Goal: Information Seeking & Learning: Learn about a topic

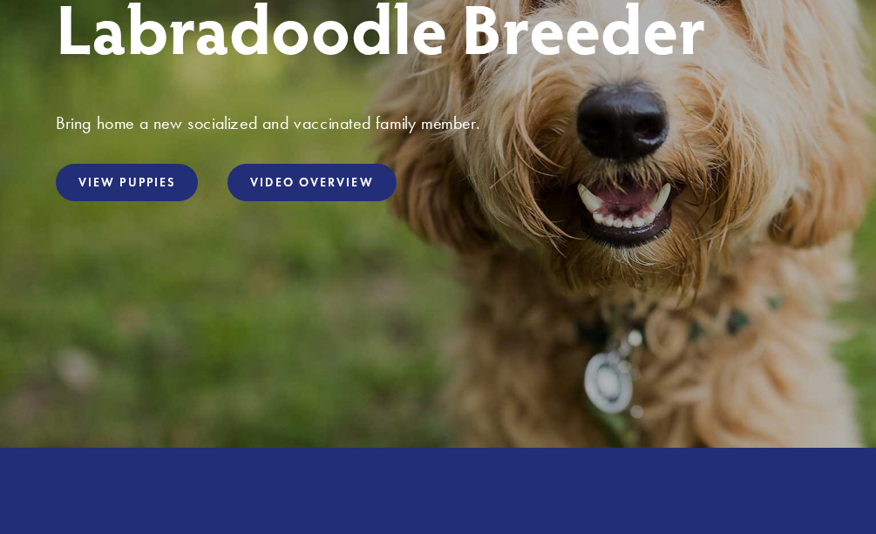
scroll to position [331, 0]
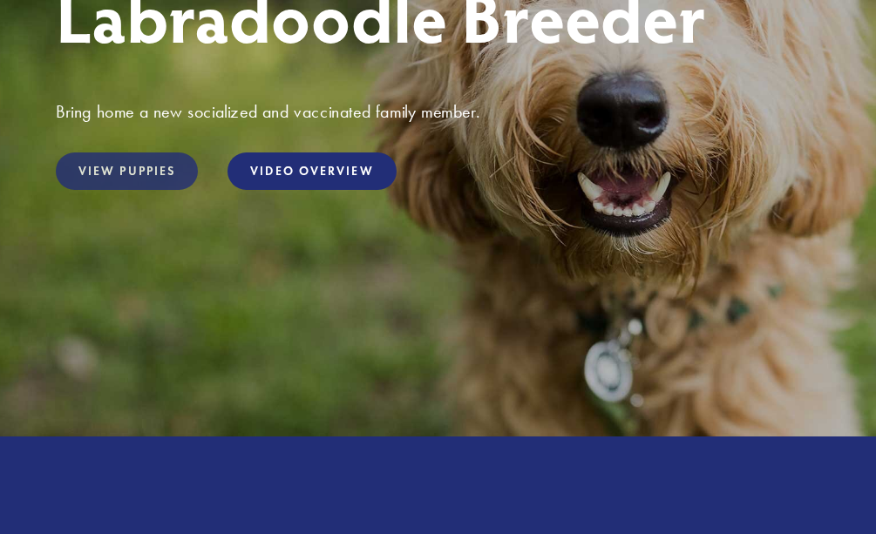
click at [152, 158] on link "View Puppies" at bounding box center [127, 171] width 142 height 37
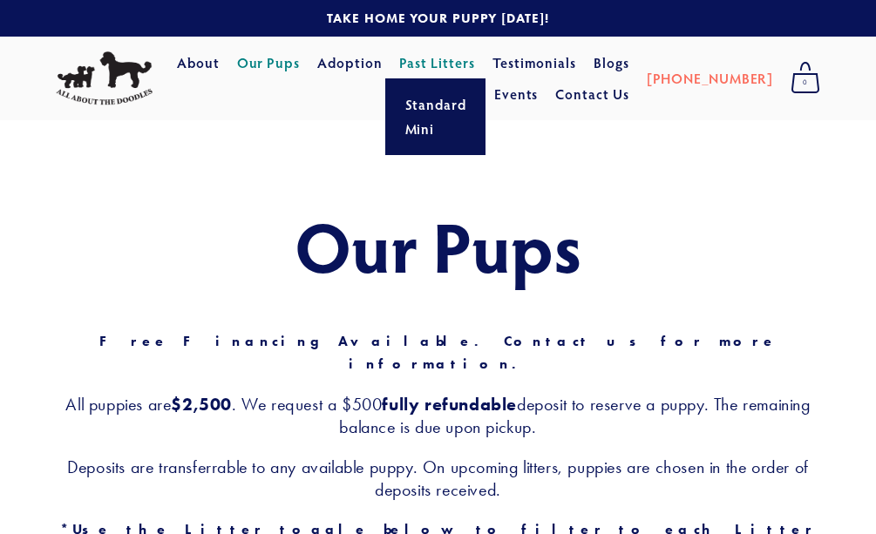
click at [475, 60] on link "Past Litters" at bounding box center [437, 62] width 76 height 18
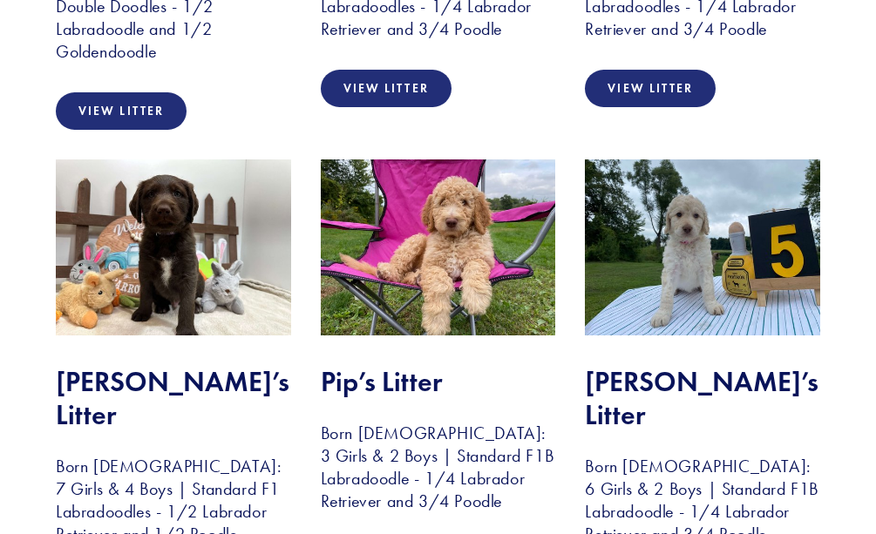
scroll to position [2171, 0]
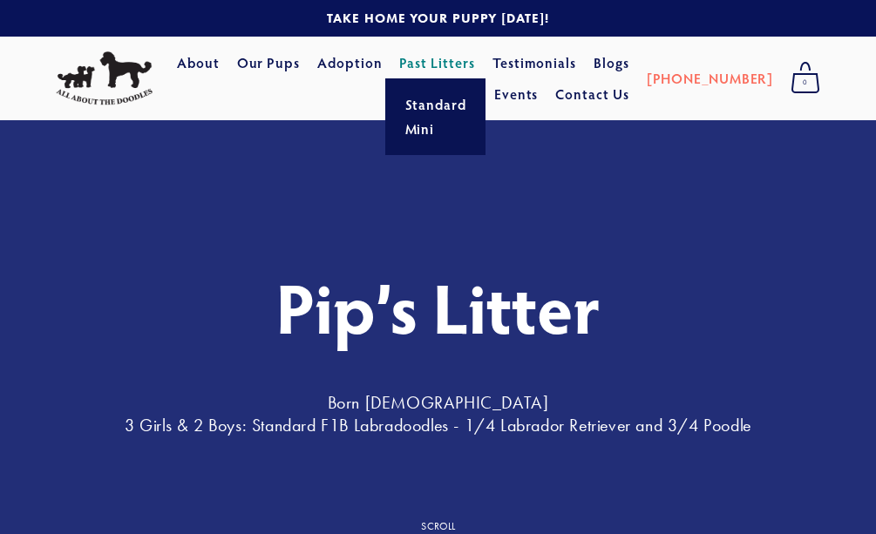
click at [475, 62] on link "Past Litters" at bounding box center [437, 62] width 76 height 18
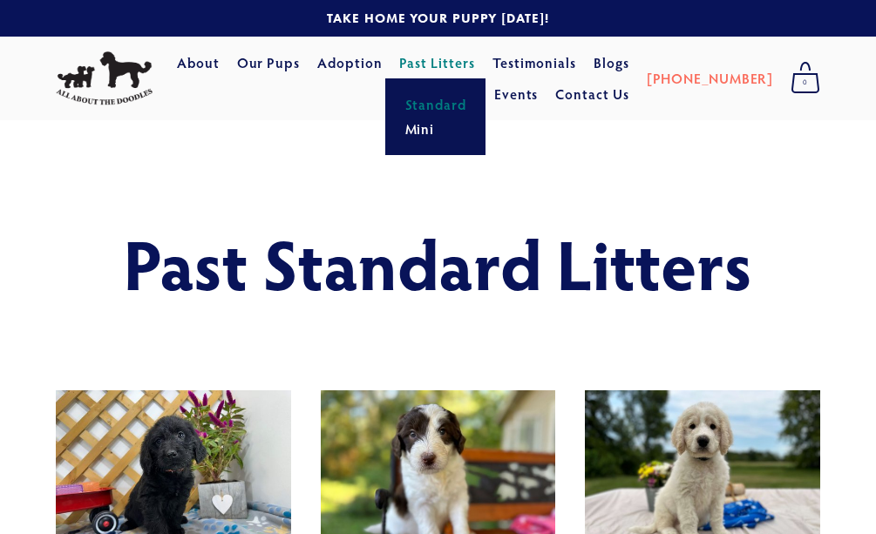
click at [475, 66] on link "Past Litters" at bounding box center [437, 62] width 76 height 18
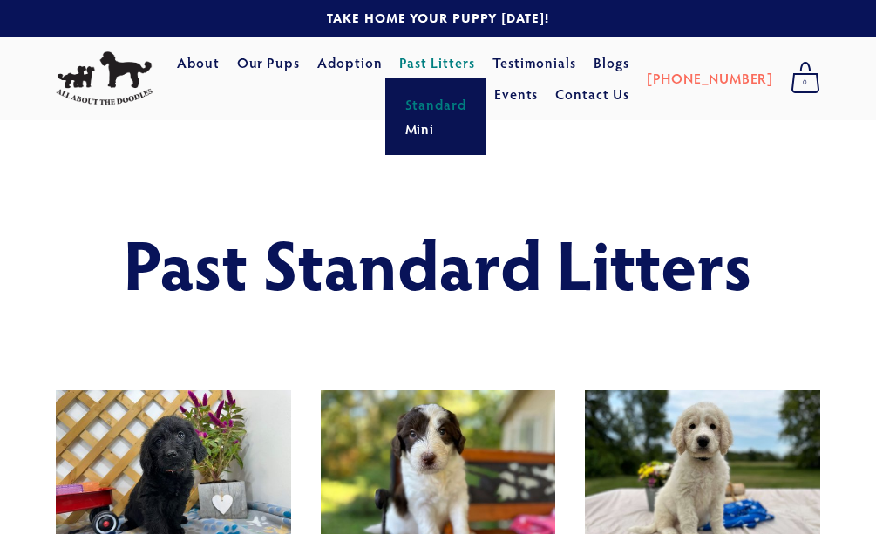
click at [475, 65] on link "Past Litters" at bounding box center [437, 62] width 76 height 18
click at [472, 138] on link "Mini" at bounding box center [435, 129] width 72 height 24
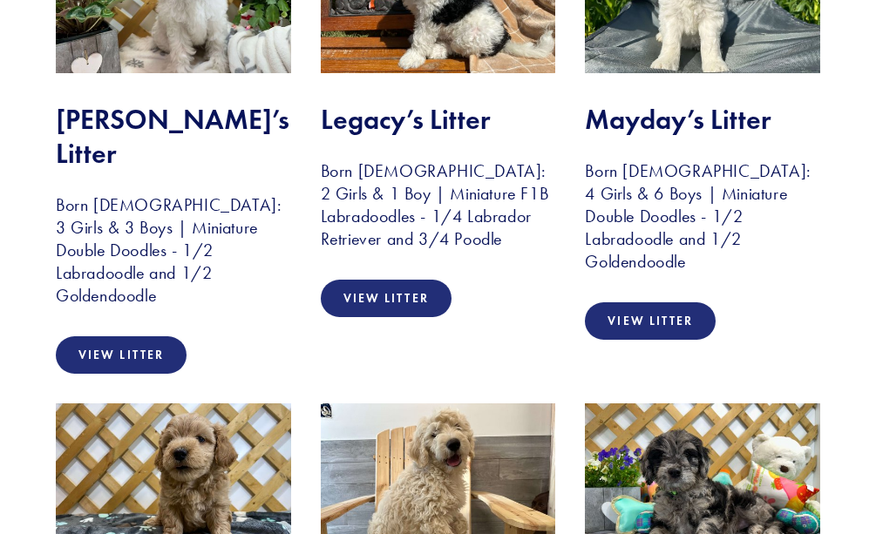
scroll to position [3503, 0]
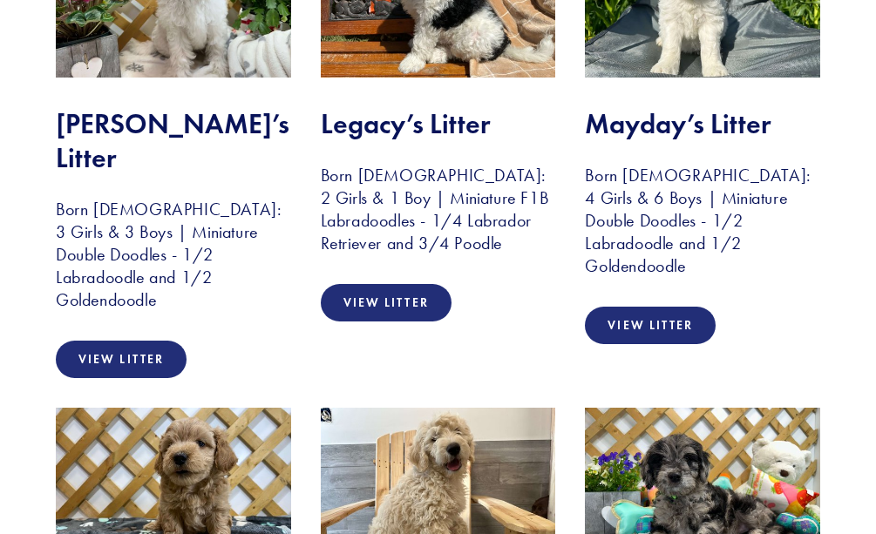
click at [737, 408] on img at bounding box center [702, 496] width 235 height 176
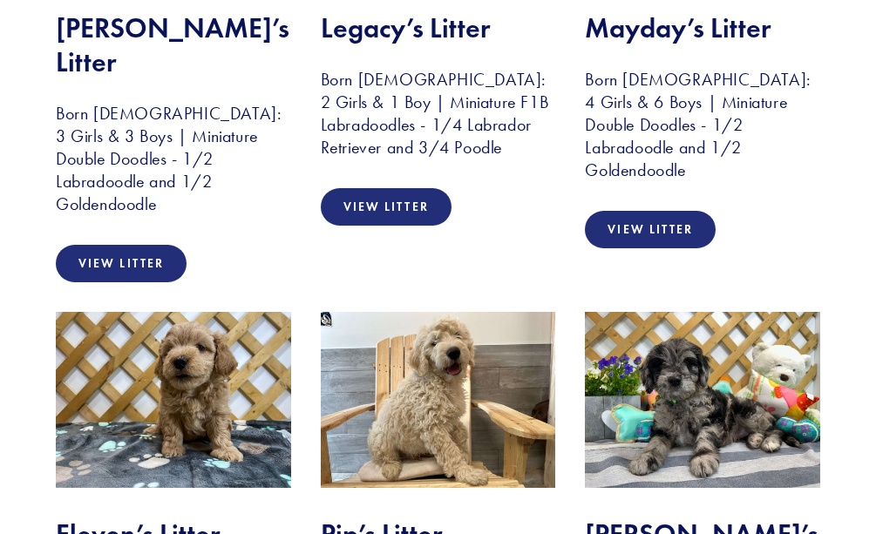
scroll to position [3627, 0]
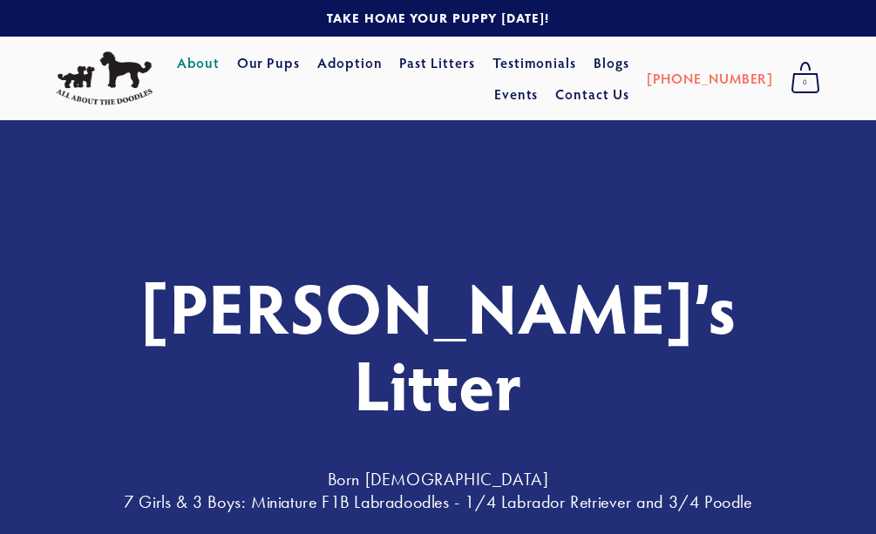
click at [220, 65] on link "About" at bounding box center [198, 62] width 43 height 31
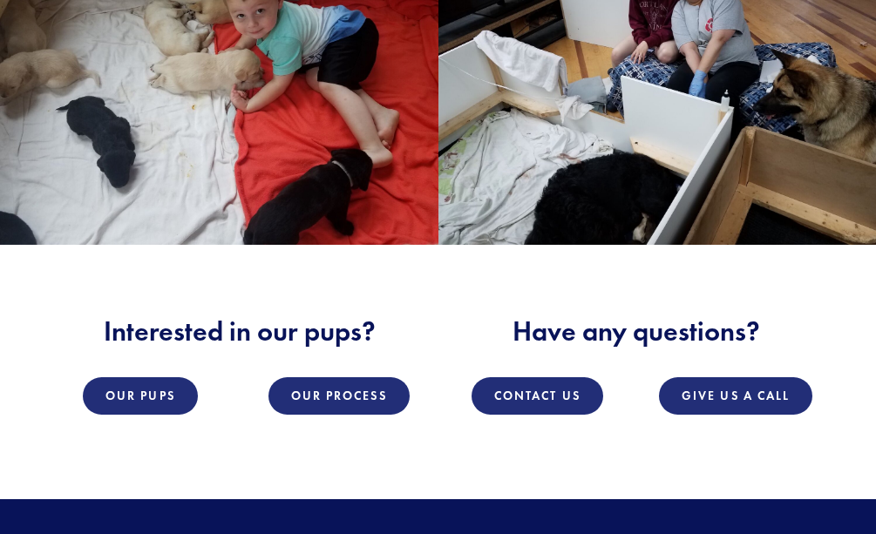
scroll to position [1885, 0]
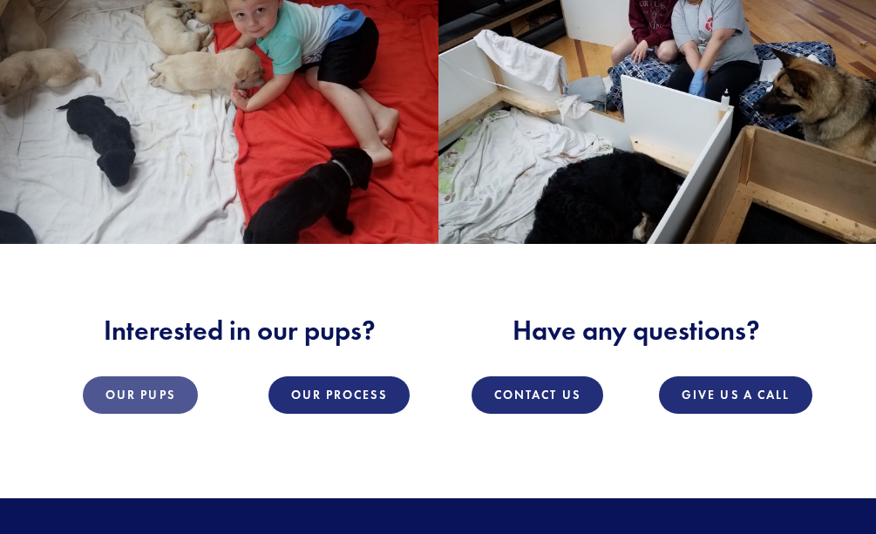
click at [173, 377] on link "Our Pups" at bounding box center [140, 395] width 115 height 37
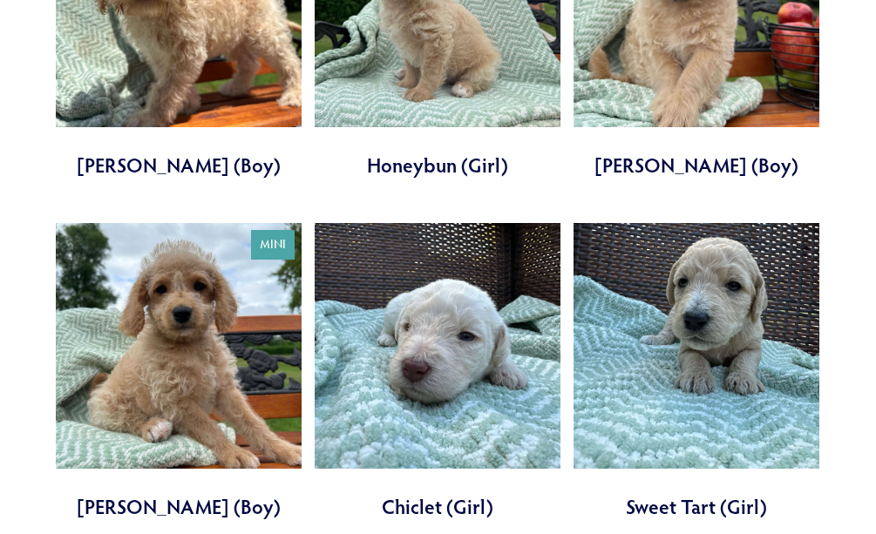
scroll to position [1213, 0]
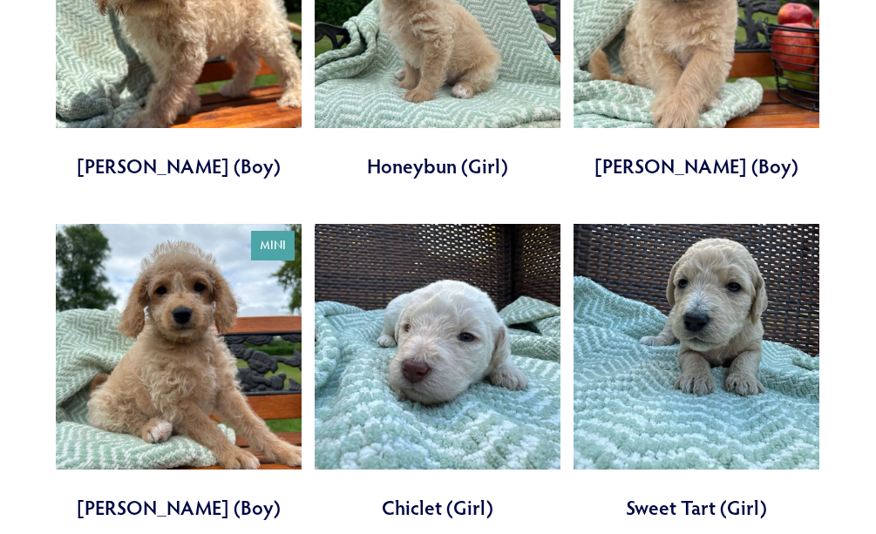
click at [716, 309] on link at bounding box center [697, 373] width 246 height 298
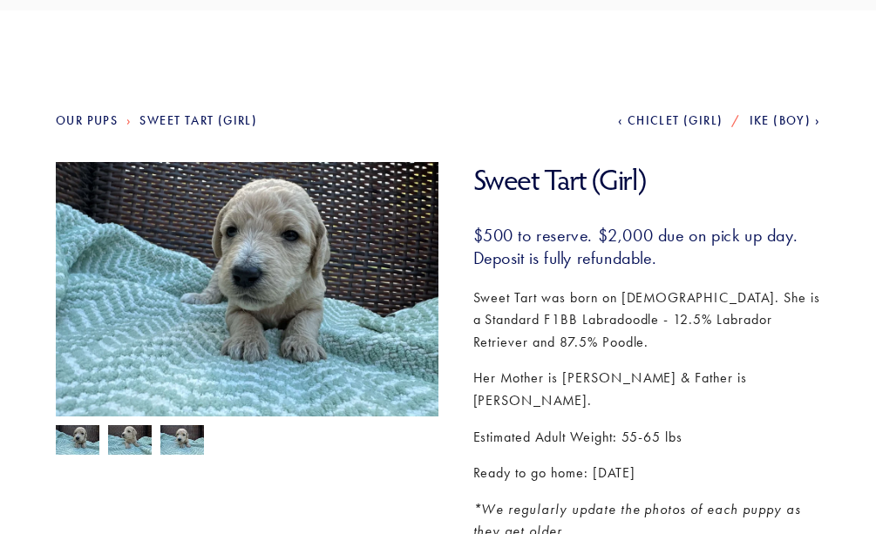
scroll to position [110, 0]
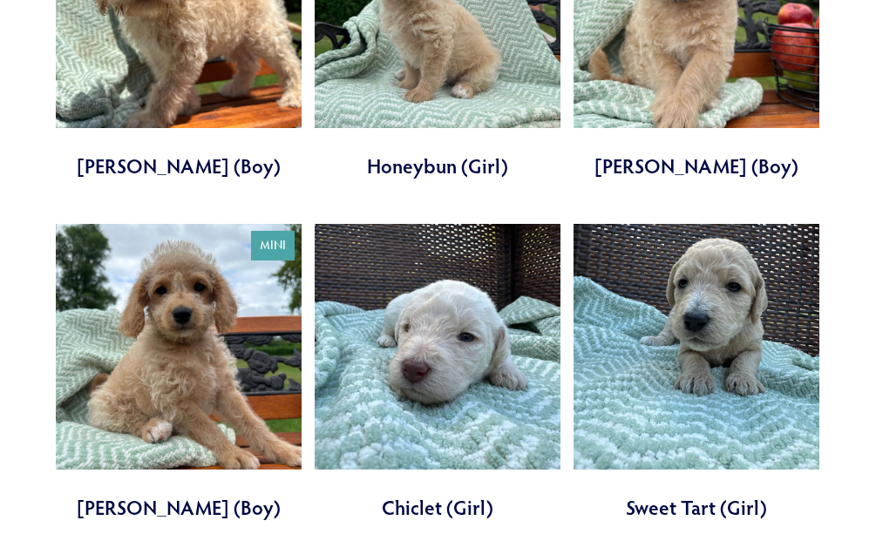
click at [489, 343] on link at bounding box center [438, 373] width 246 height 298
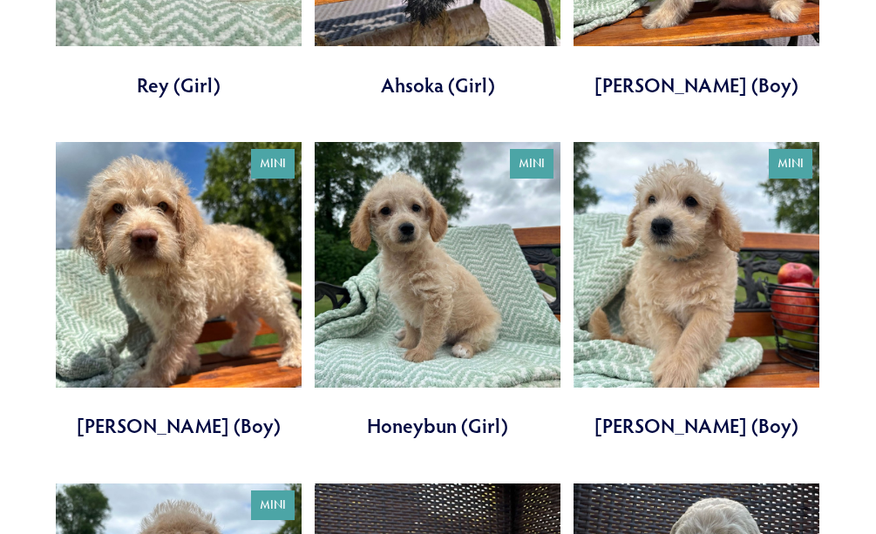
scroll to position [948, 0]
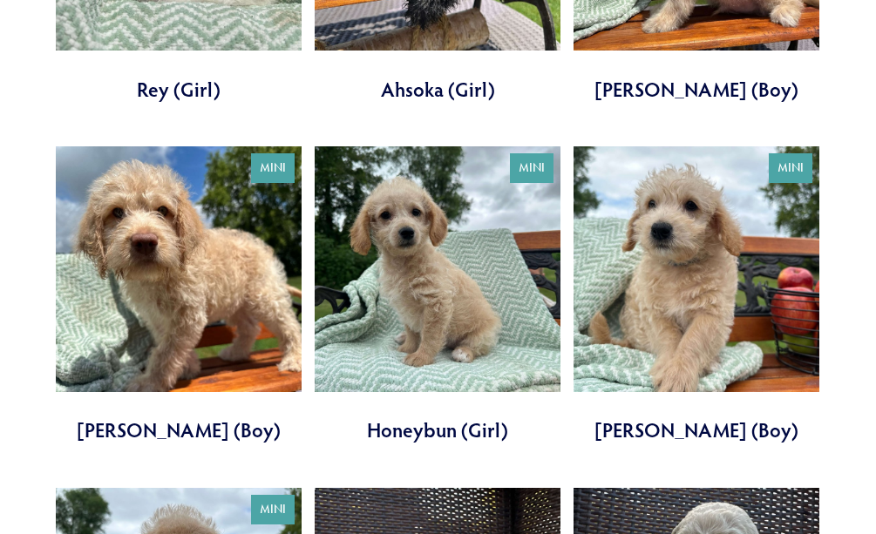
click at [493, 280] on link at bounding box center [438, 295] width 246 height 298
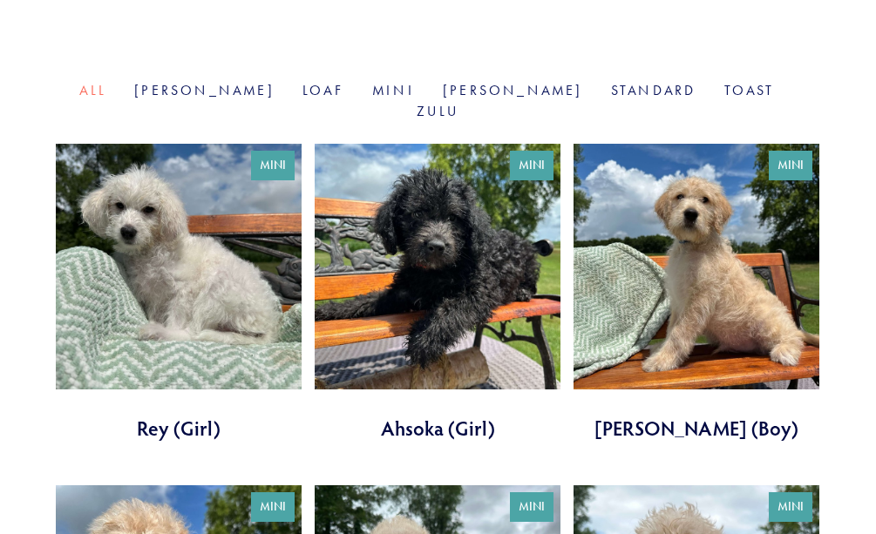
scroll to position [609, 0]
click at [752, 271] on link at bounding box center [697, 293] width 246 height 298
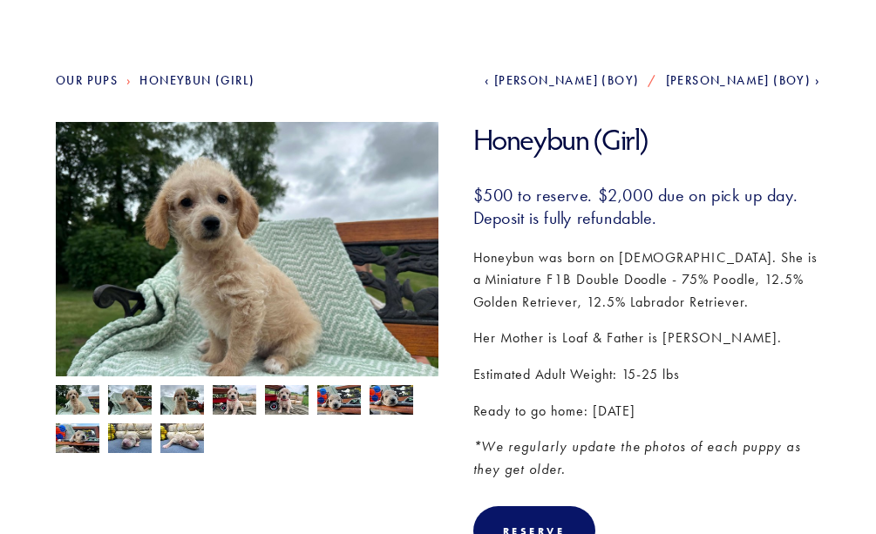
scroll to position [149, 0]
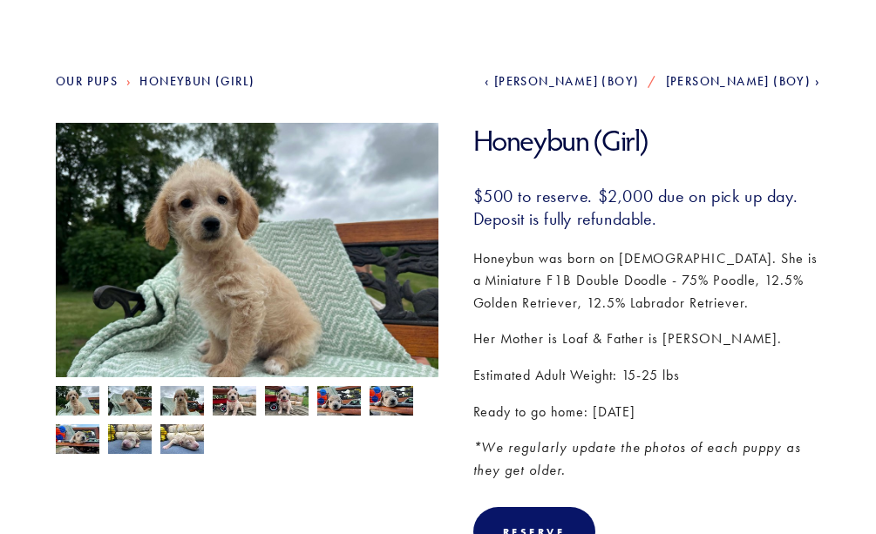
click at [134, 399] on img at bounding box center [130, 402] width 44 height 33
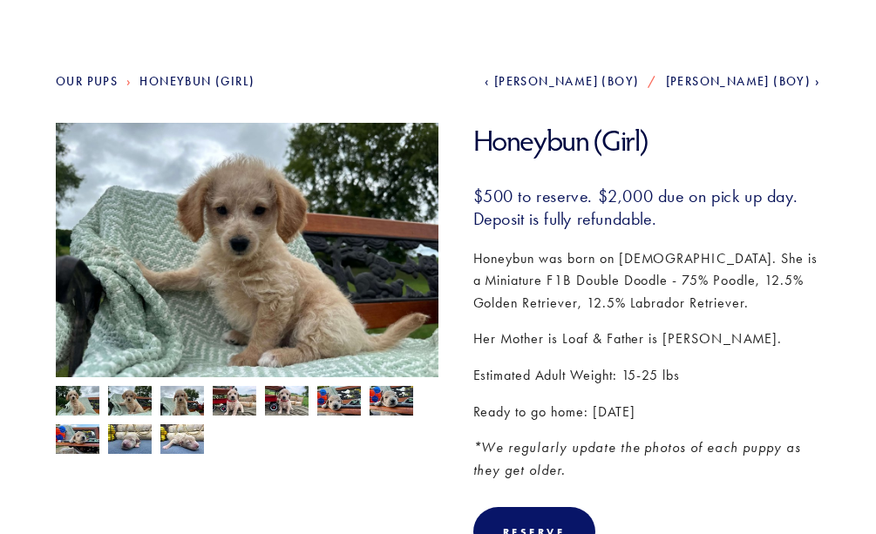
click at [185, 403] on img at bounding box center [182, 402] width 44 height 33
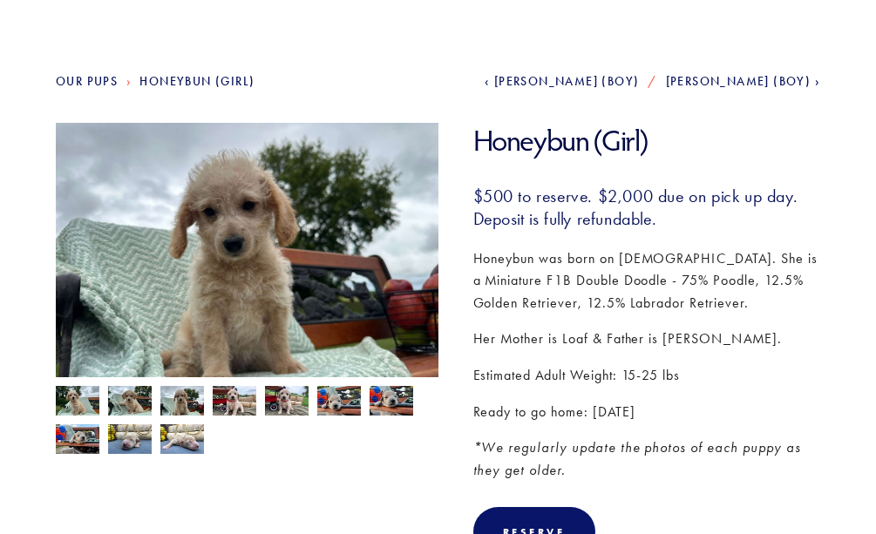
click at [247, 402] on img at bounding box center [235, 402] width 44 height 33
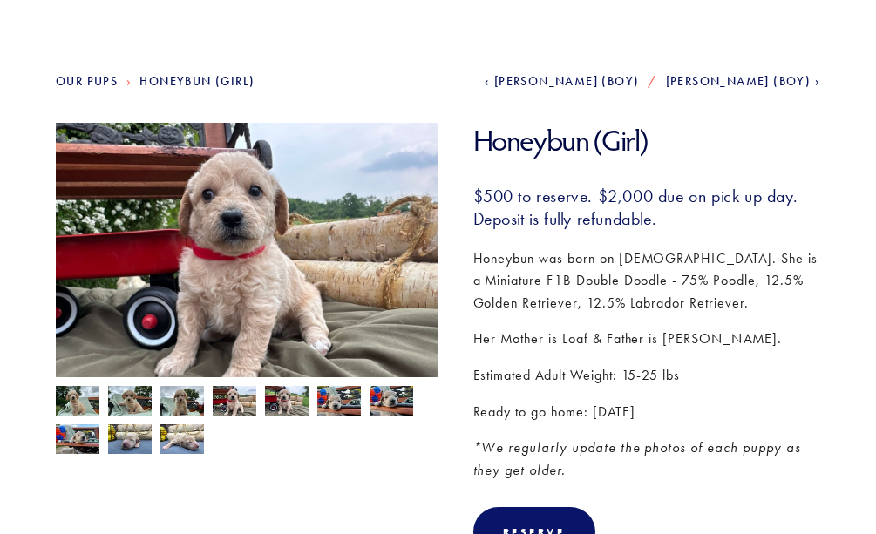
click at [289, 406] on img at bounding box center [287, 402] width 44 height 33
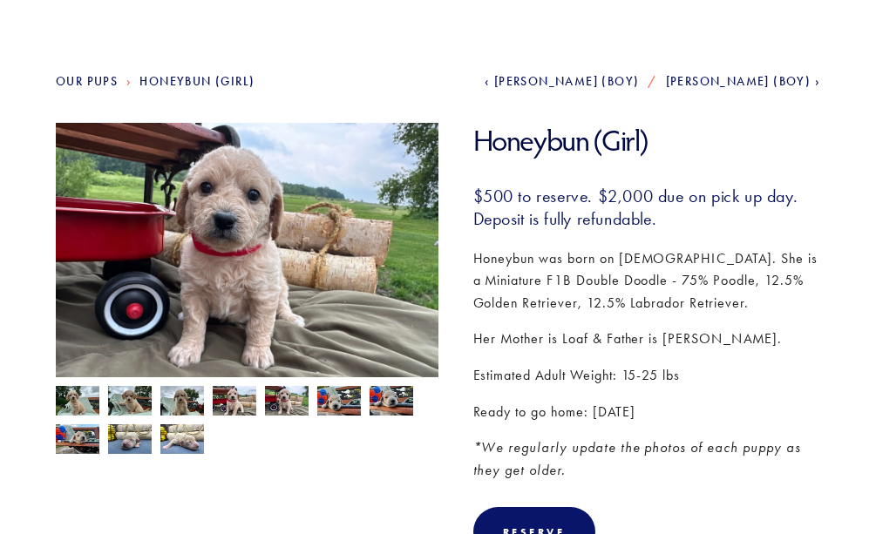
click at [183, 446] on img at bounding box center [182, 439] width 44 height 33
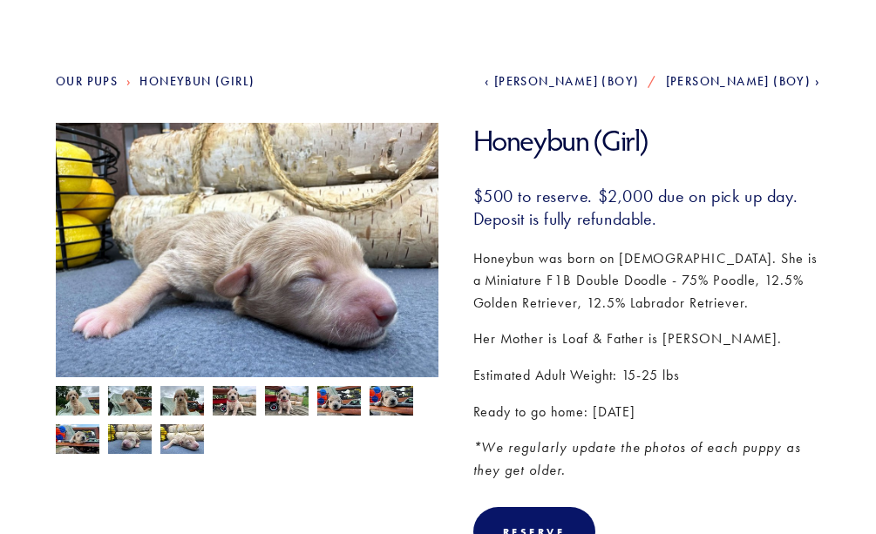
click at [89, 401] on img at bounding box center [78, 402] width 44 height 33
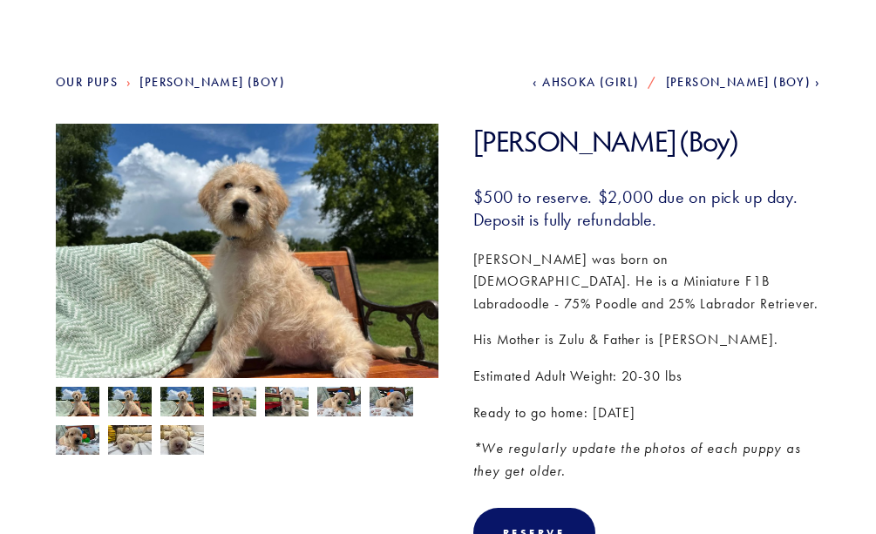
scroll to position [152, 0]
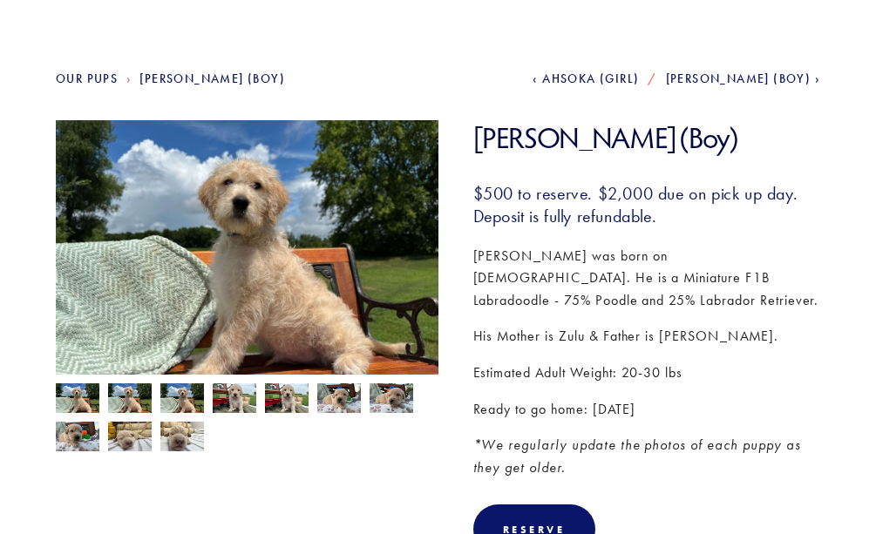
click at [190, 442] on img at bounding box center [182, 436] width 44 height 33
click at [191, 438] on img at bounding box center [182, 436] width 44 height 33
